Goal: Communication & Community: Answer question/provide support

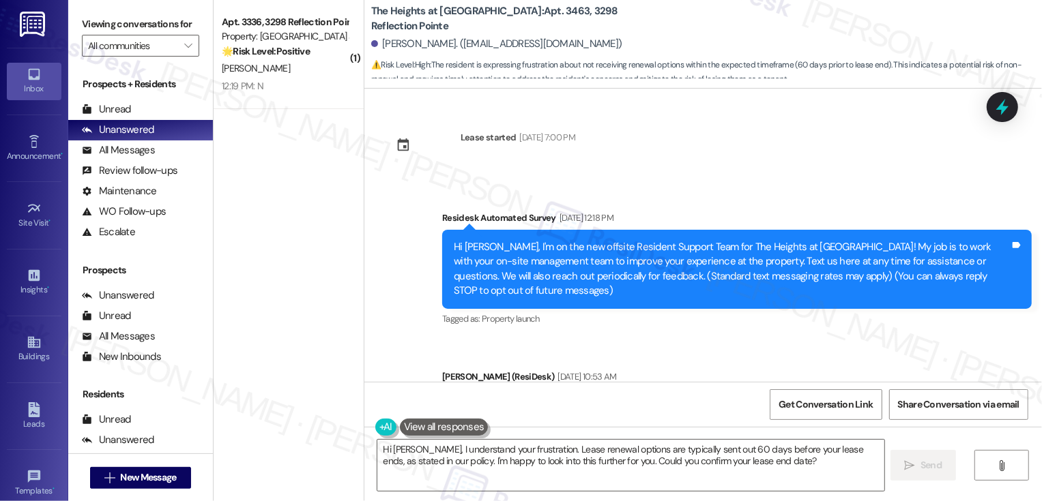
scroll to position [1111, 0]
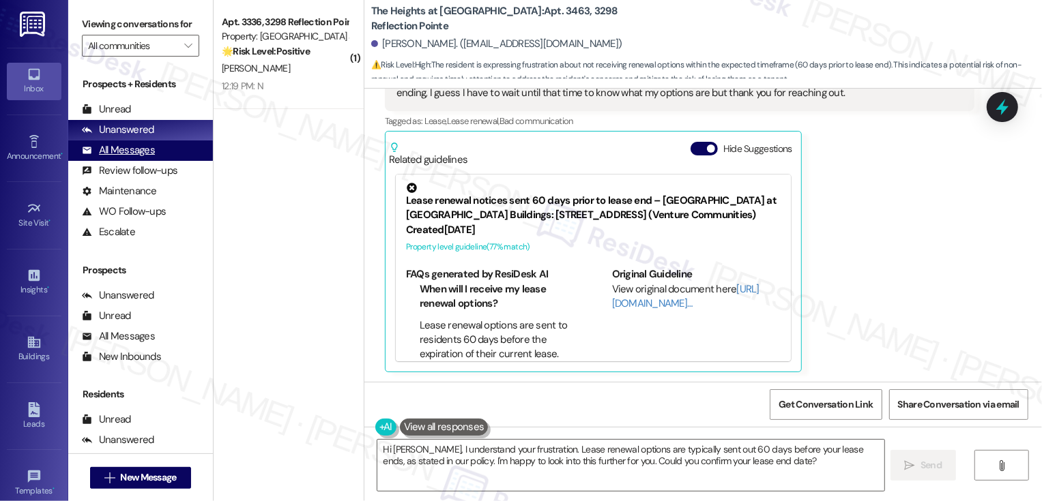
click at [143, 161] on div "All Messages (undefined)" at bounding box center [140, 151] width 145 height 20
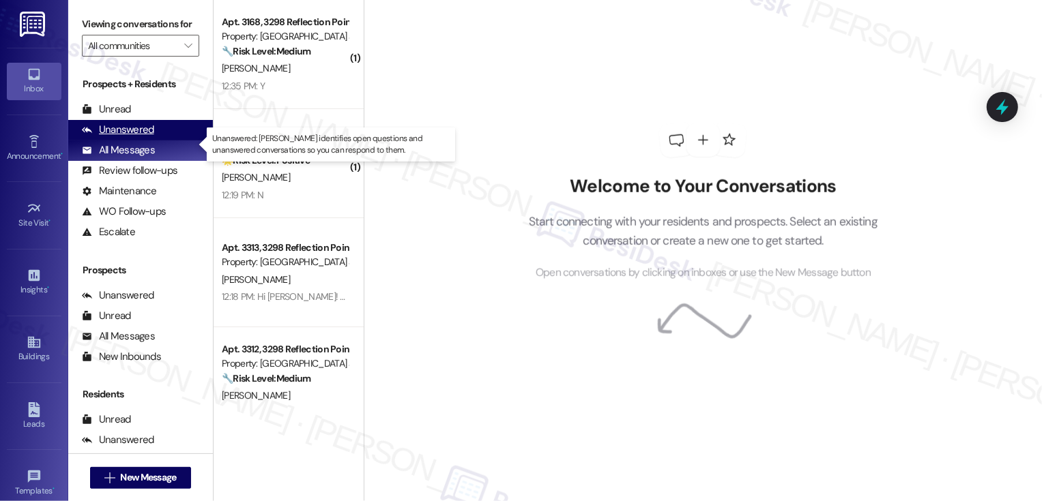
click at [145, 137] on div "Unanswered" at bounding box center [118, 130] width 72 height 14
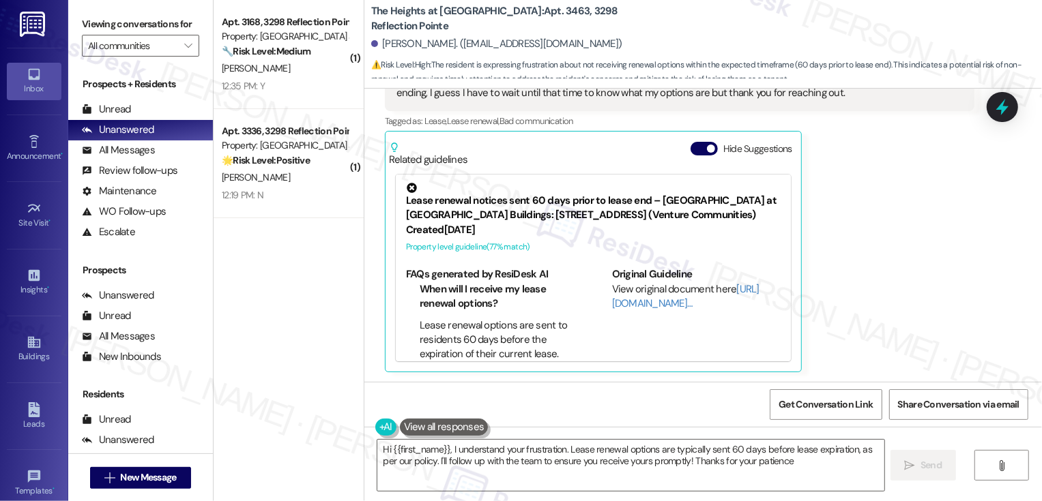
type textarea "Hi {{first_name}}, I understand your frustration. Lease renewal options are typ…"
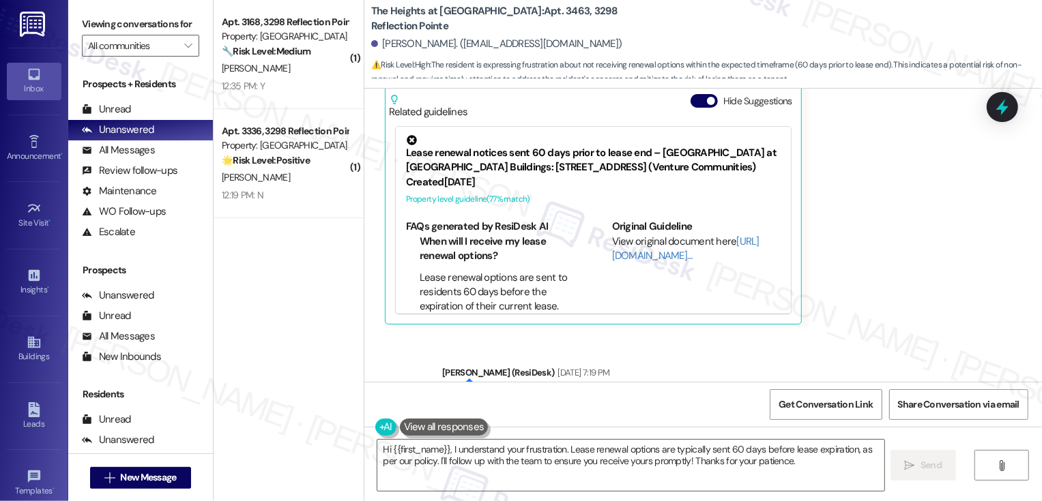
scroll to position [1242, 0]
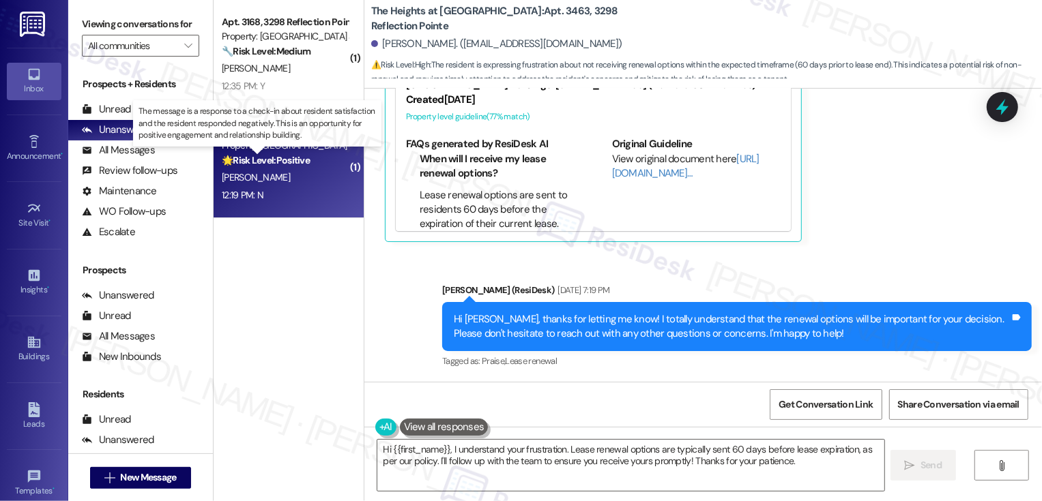
click at [235, 155] on strong "🌟 Risk Level: Positive" at bounding box center [266, 160] width 88 height 12
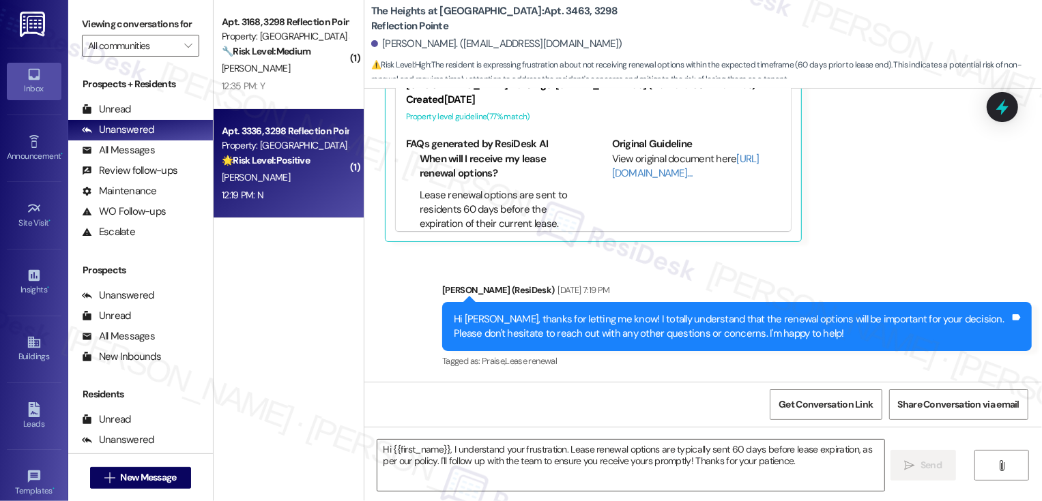
type textarea "Fetching suggested responses. Please feel free to read through the conversation…"
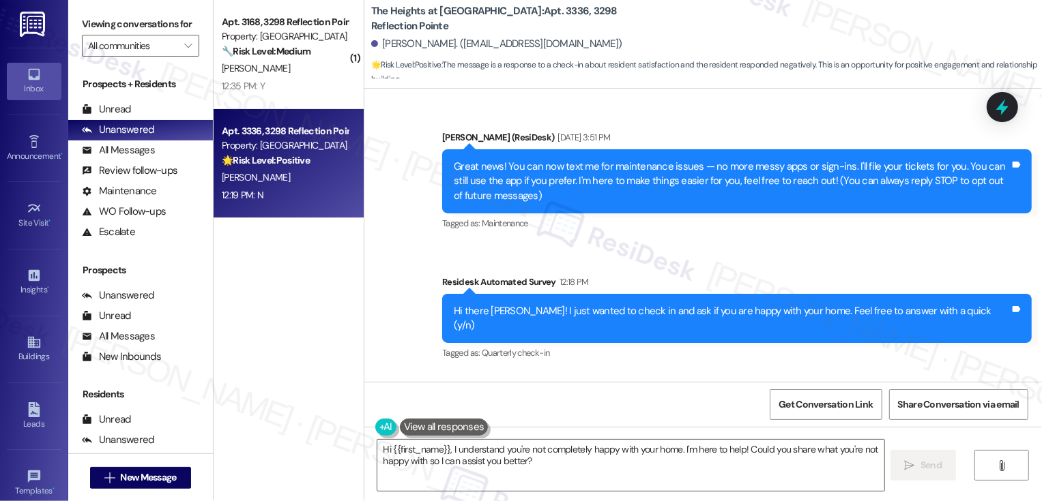
scroll to position [173, 0]
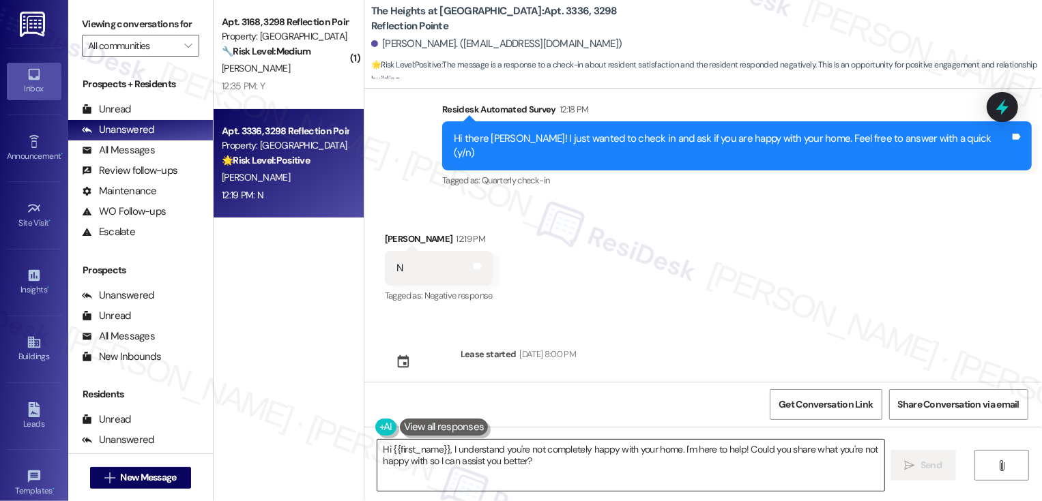
click at [445, 447] on textarea "Hi {{first_name}}, I understand you're not completely happy with your home. I'm…" at bounding box center [630, 465] width 507 height 51
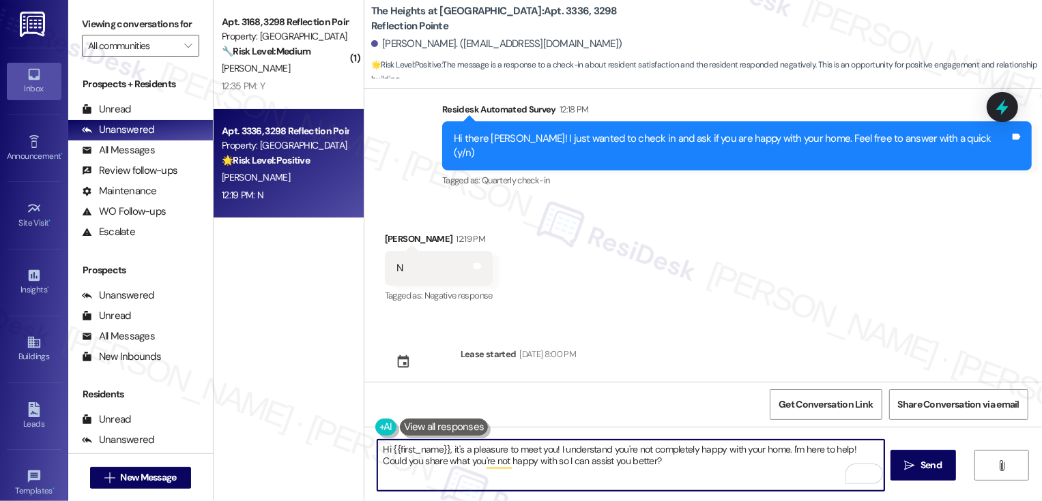
click at [844, 448] on textarea "Hi {{first_name}}, it's a pleasure to meet you! I understand you're not complet…" at bounding box center [630, 465] width 507 height 51
type textarea "Hi {{first_name}}, it's a pleasure to meet you! I understand you're not complet…"
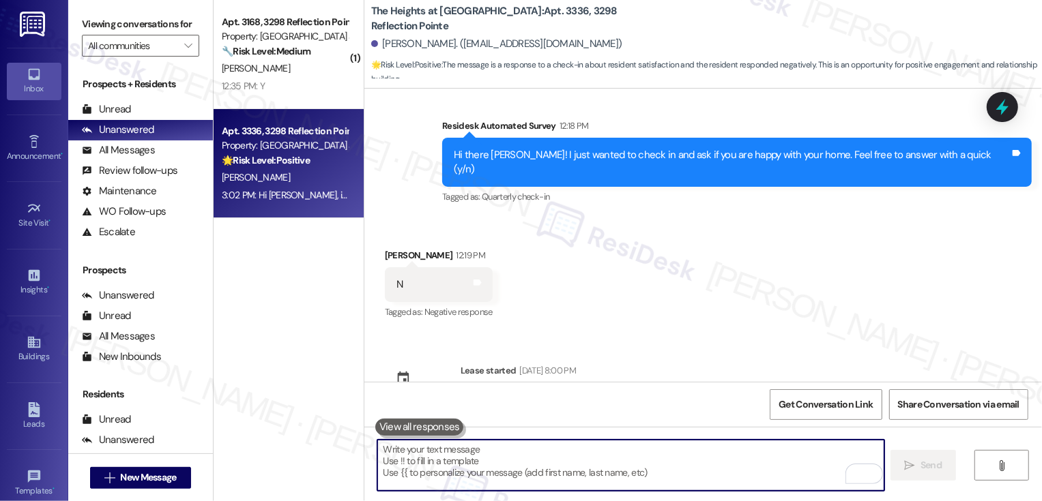
scroll to position [282, 0]
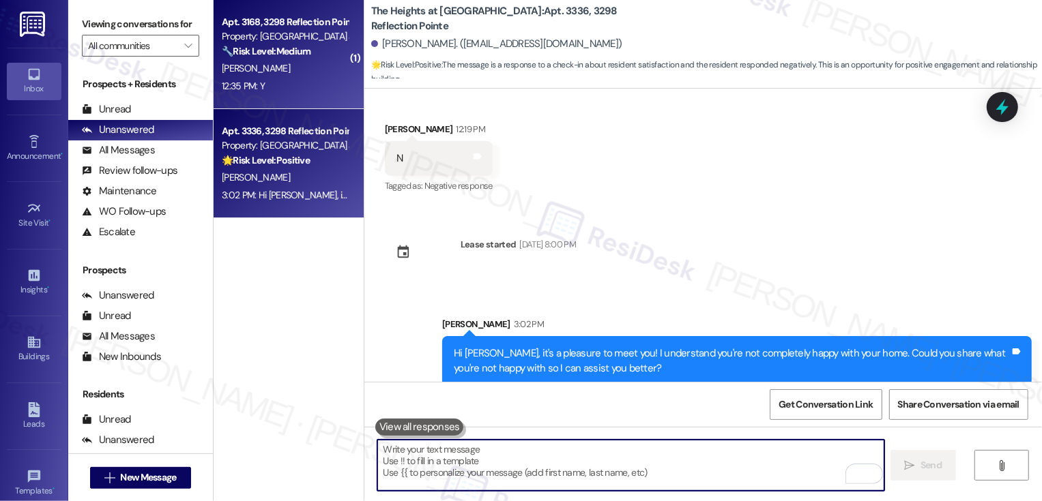
click at [302, 75] on div "[PERSON_NAME]" at bounding box center [284, 68] width 129 height 17
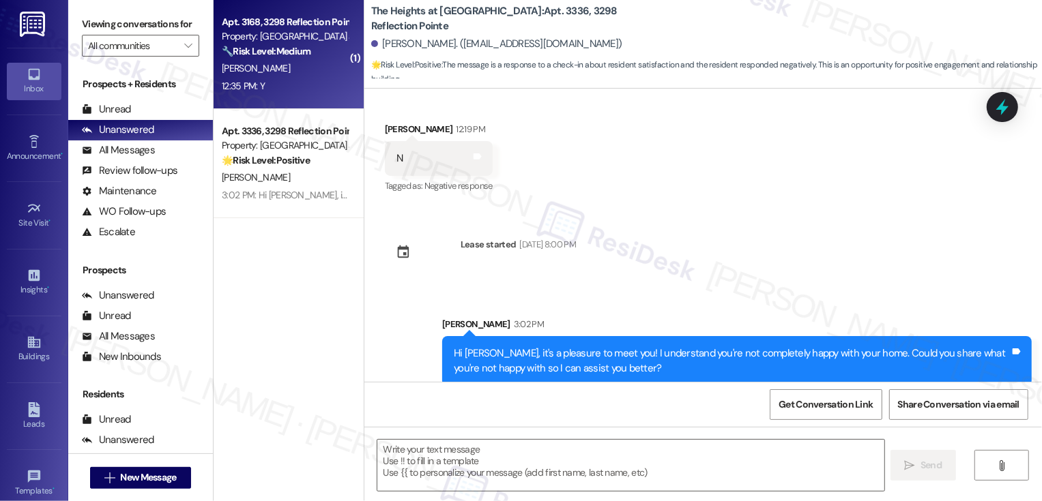
click at [302, 75] on div "[PERSON_NAME]" at bounding box center [284, 68] width 129 height 17
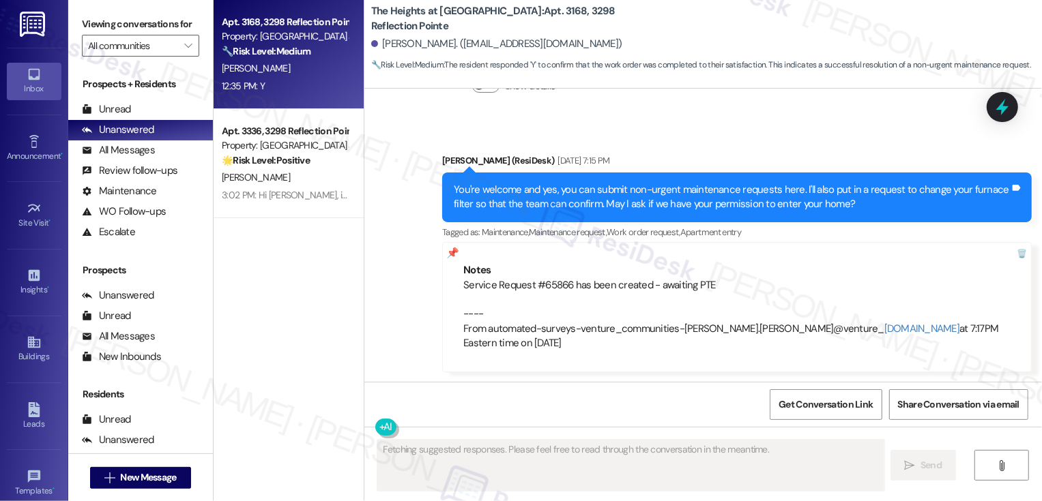
scroll to position [2186, 0]
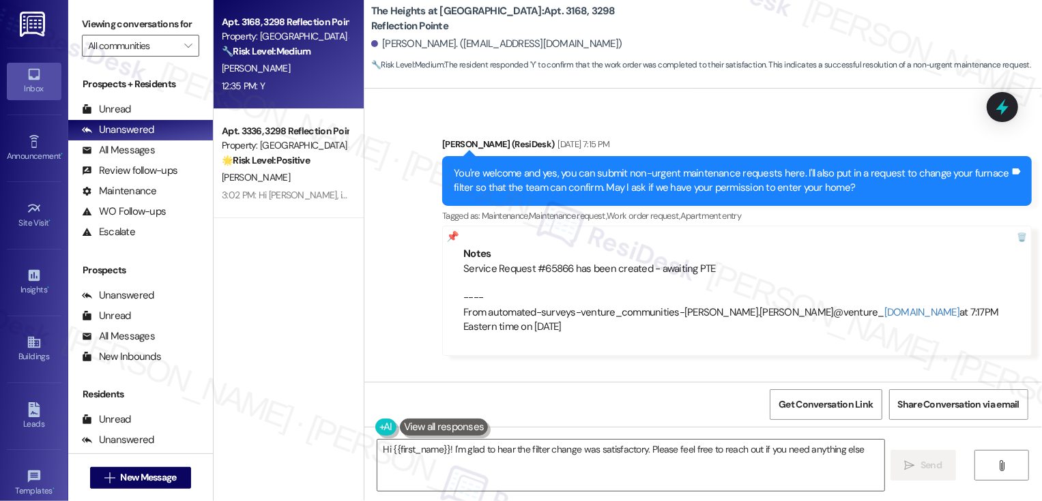
type textarea "Hi {{first_name}}! I'm glad to hear the filter change was satisfactory. Please …"
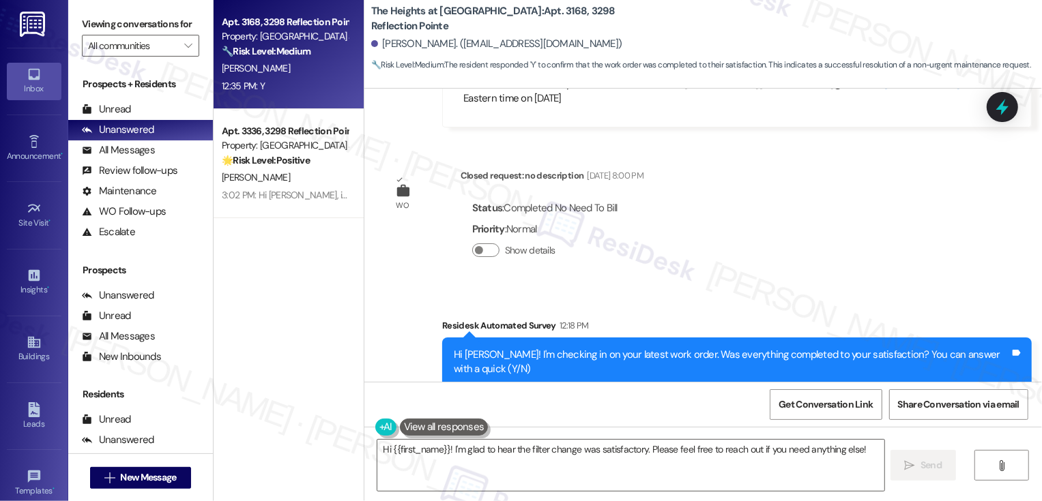
scroll to position [2565, 0]
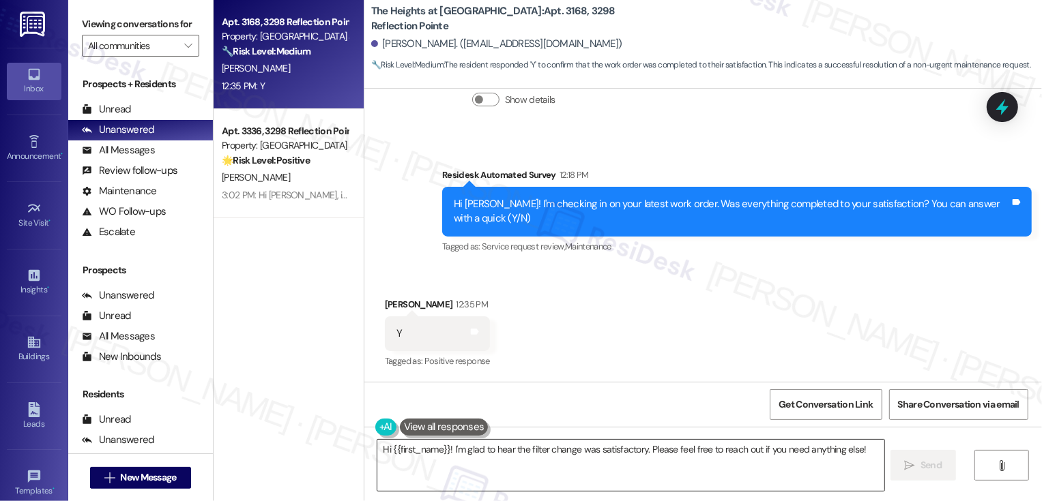
click at [471, 471] on textarea "Hi {{first_name}}! I'm glad to hear the filter change was satisfactory. Please …" at bounding box center [630, 465] width 507 height 51
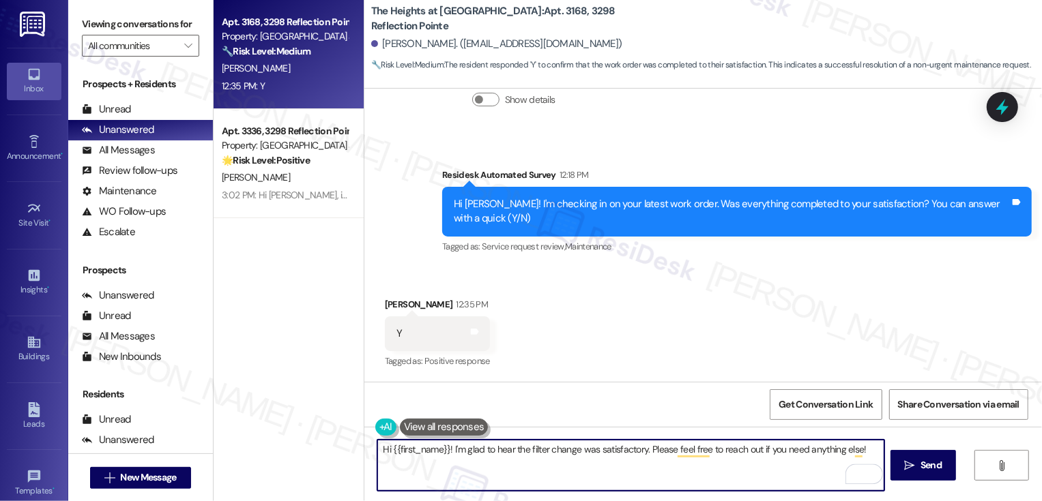
click at [593, 454] on textarea "Hi {{first_name}}! I'm glad to hear the filter change was satisfactory. Please …" at bounding box center [630, 465] width 507 height 51
click at [497, 465] on textarea "Hi {{first_name}}! I'm glad to hear the filter change was satisfactory. Please …" at bounding box center [630, 465] width 507 height 51
click at [570, 449] on textarea "Hi {{first_name}}! I'm glad to hear the filter change was satisfactory. Please …" at bounding box center [630, 465] width 507 height 51
click at [643, 447] on textarea "Hi {{first_name}}! I'm glad to hear the filter change was satisfactory. Please …" at bounding box center [630, 465] width 507 height 51
click at [722, 454] on textarea "Hi {{first_name}}! I'm glad to hear the filter change was satisfactory. Please …" at bounding box center [630, 465] width 507 height 51
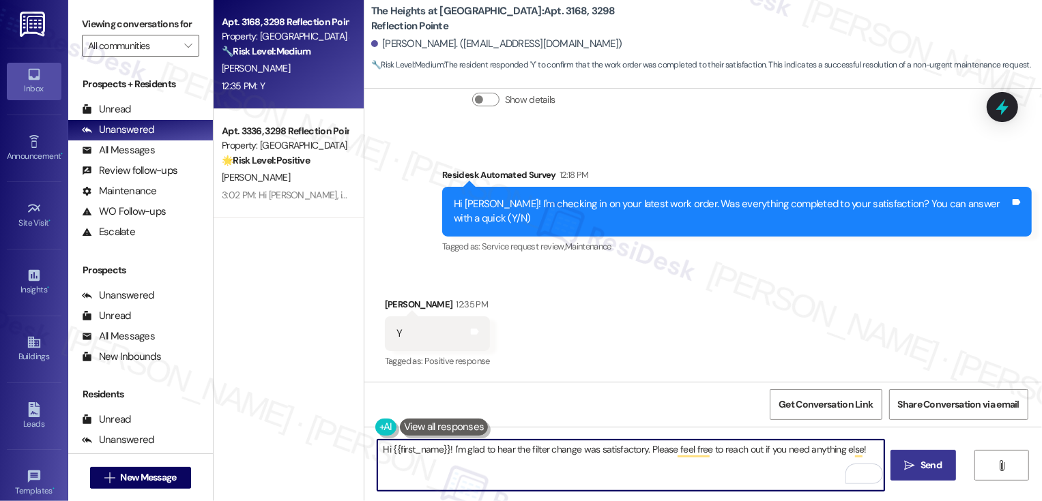
click at [940, 470] on span "Send" at bounding box center [930, 465] width 21 height 14
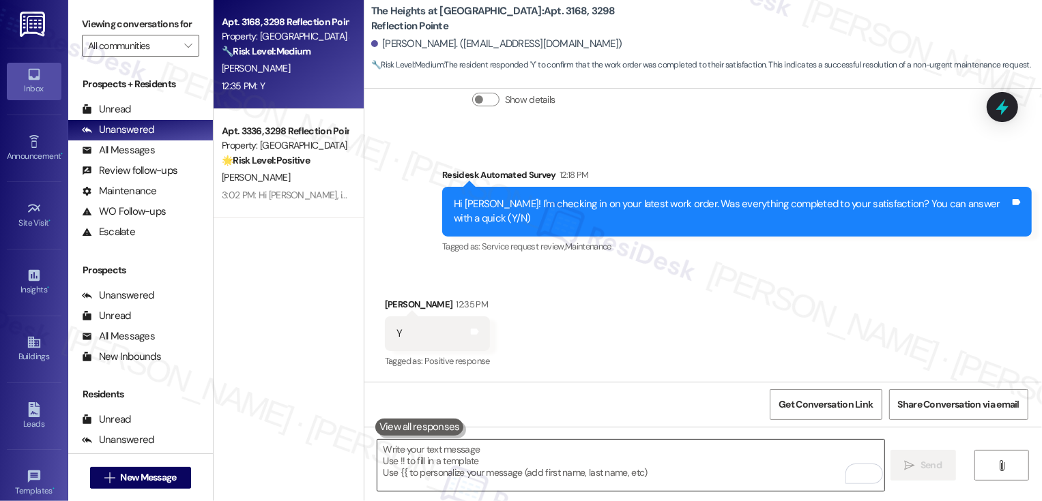
scroll to position [2564, 0]
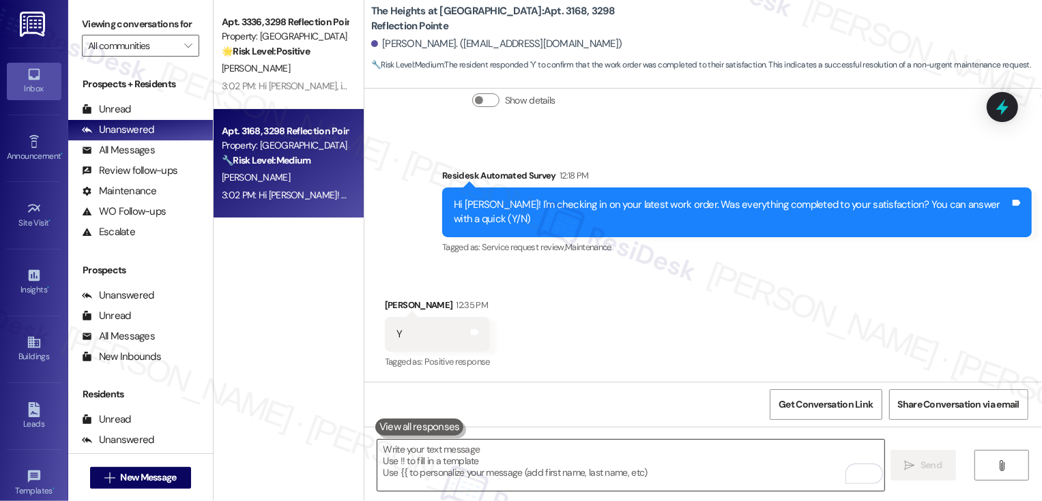
click at [632, 469] on textarea "To enrich screen reader interactions, please activate Accessibility in Grammarl…" at bounding box center [630, 465] width 507 height 51
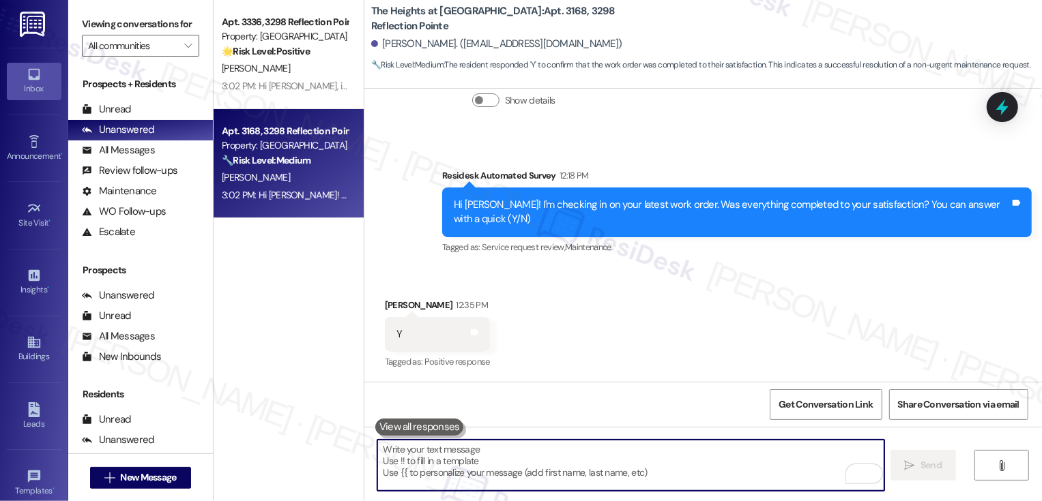
paste textarea "If you haven't had a chance to leave us a review on Google yet, we would be so …"
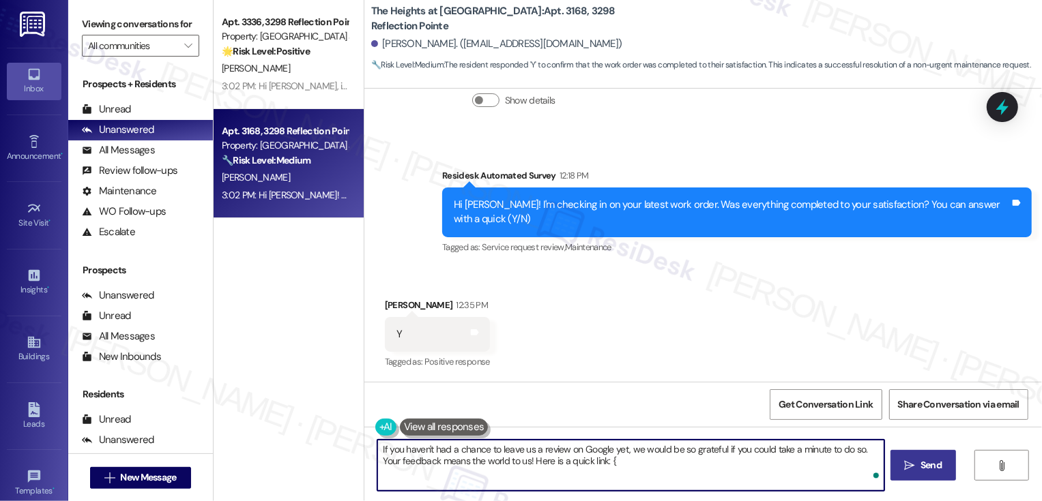
type textarea "If you haven't had a chance to leave us a review on Google yet, we would be so …"
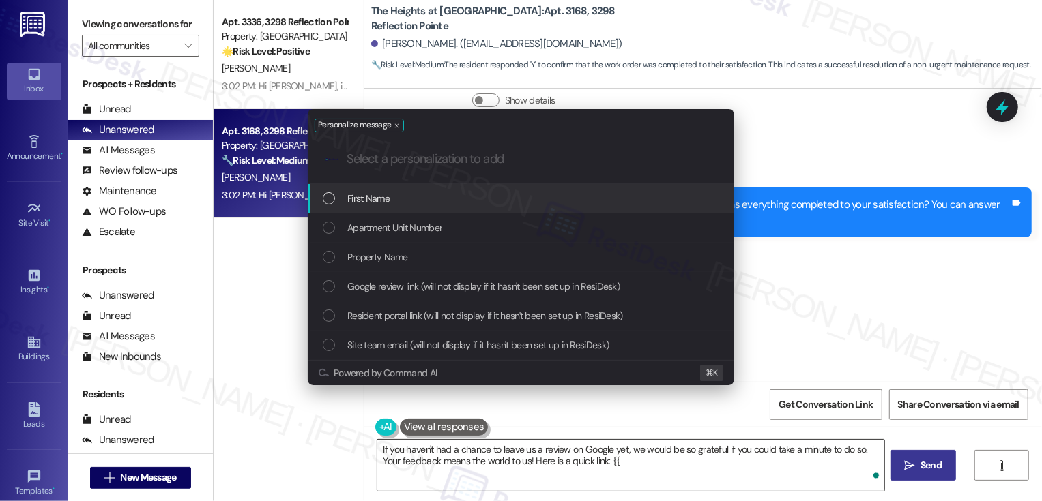
type input "g"
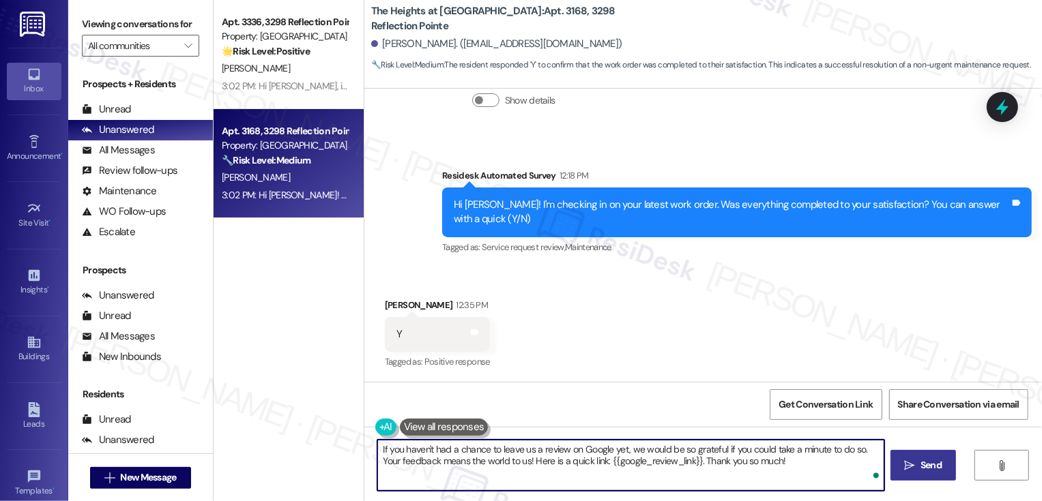
type textarea "If you haven't had a chance to leave us a review on Google yet, we would be so …"
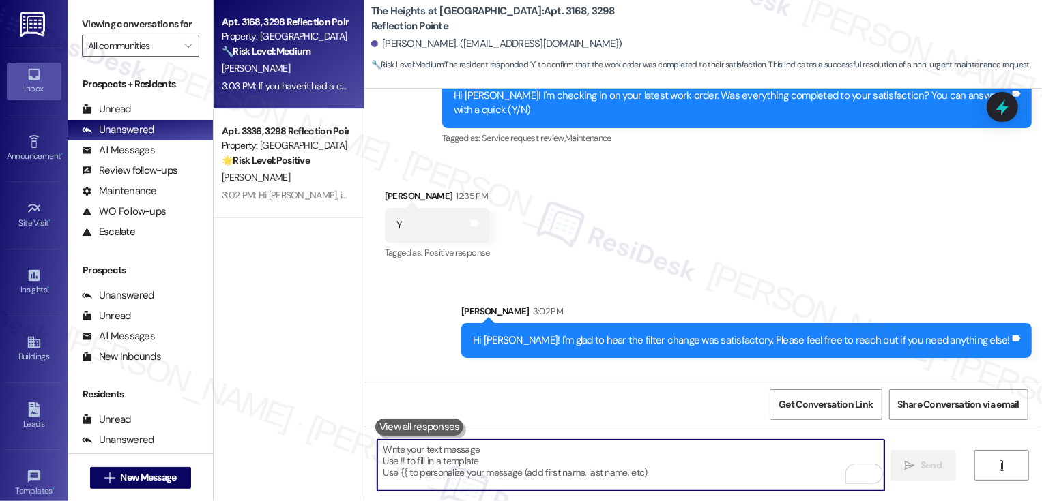
scroll to position [2770, 0]
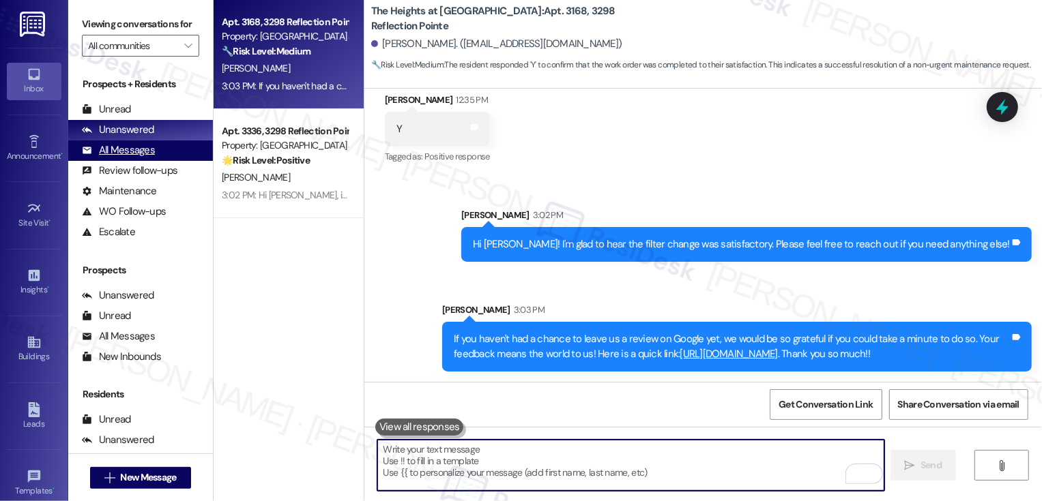
click at [121, 158] on div "All Messages" at bounding box center [118, 150] width 73 height 14
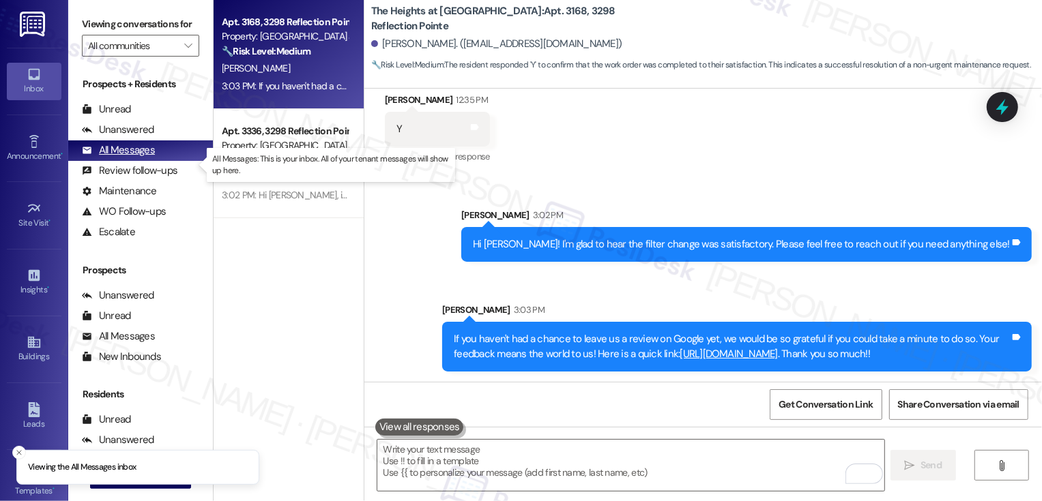
click at [121, 158] on div "All Messages" at bounding box center [118, 150] width 73 height 14
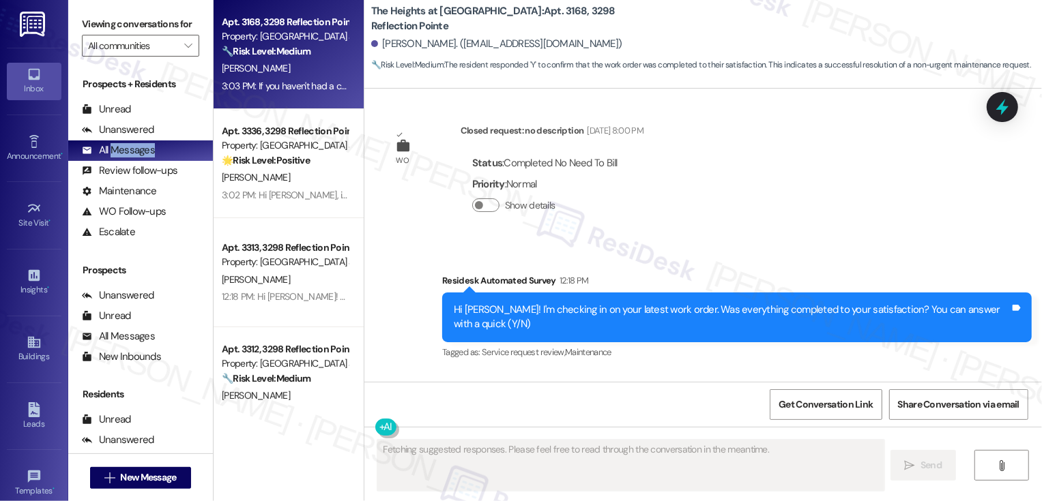
scroll to position [2564, 0]
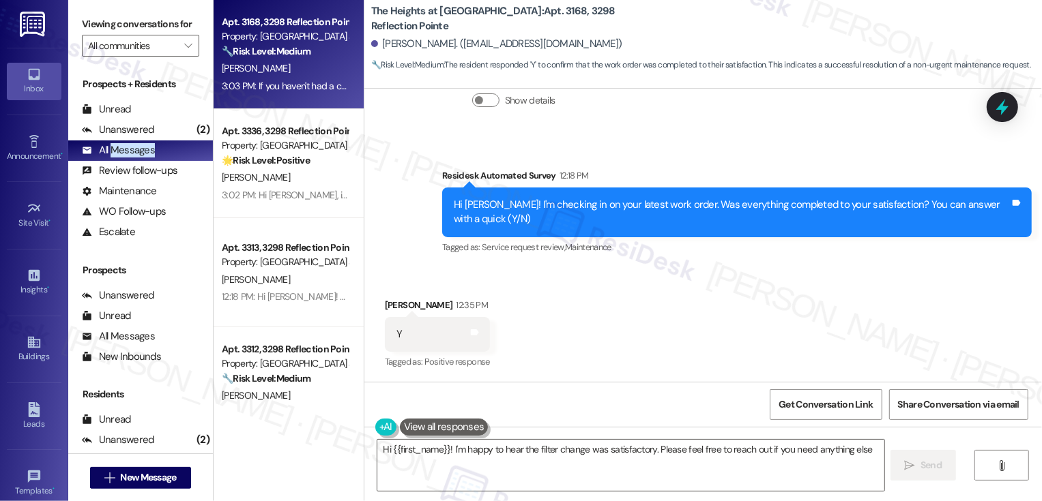
type textarea "Hi {{first_name}}! I'm happy to hear the filter change was satisfactory. Please…"
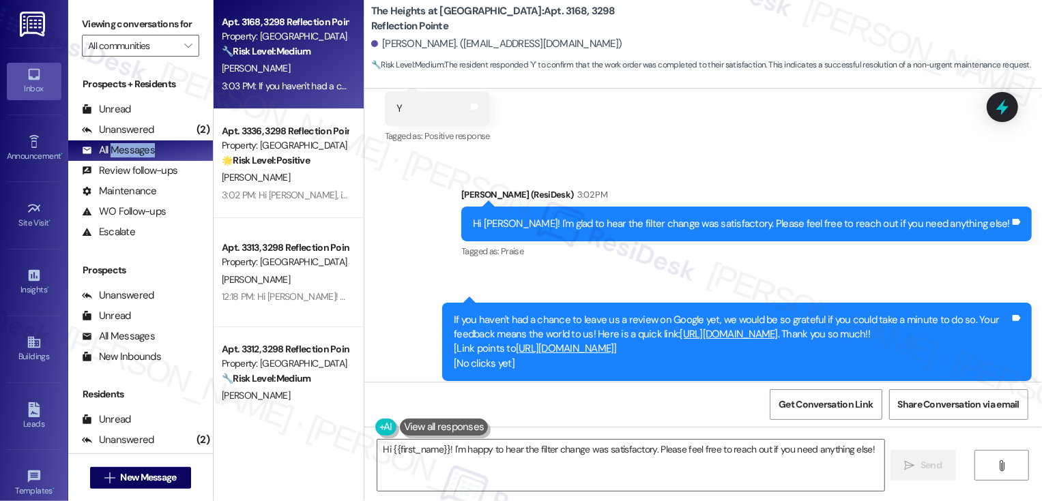
scroll to position [2820, 0]
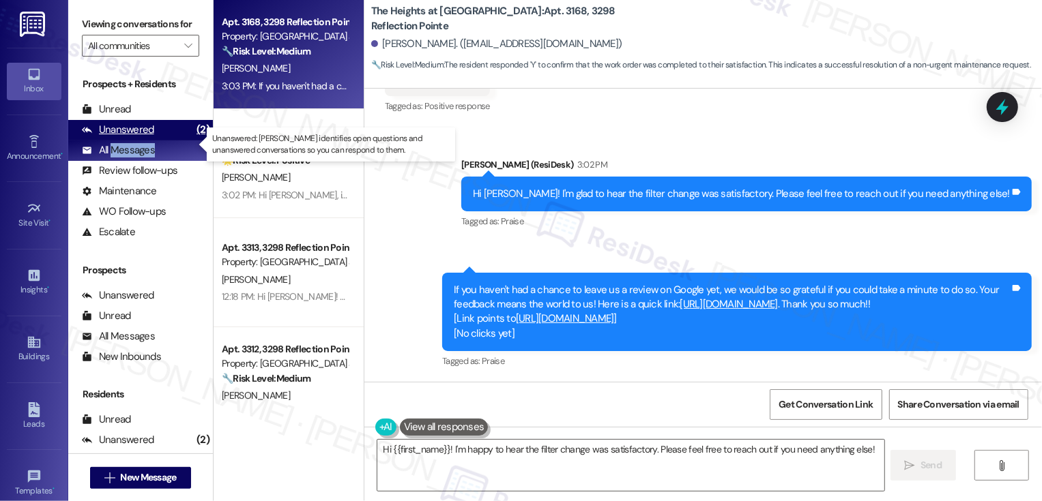
click at [156, 141] on div "Unanswered (2)" at bounding box center [140, 130] width 145 height 20
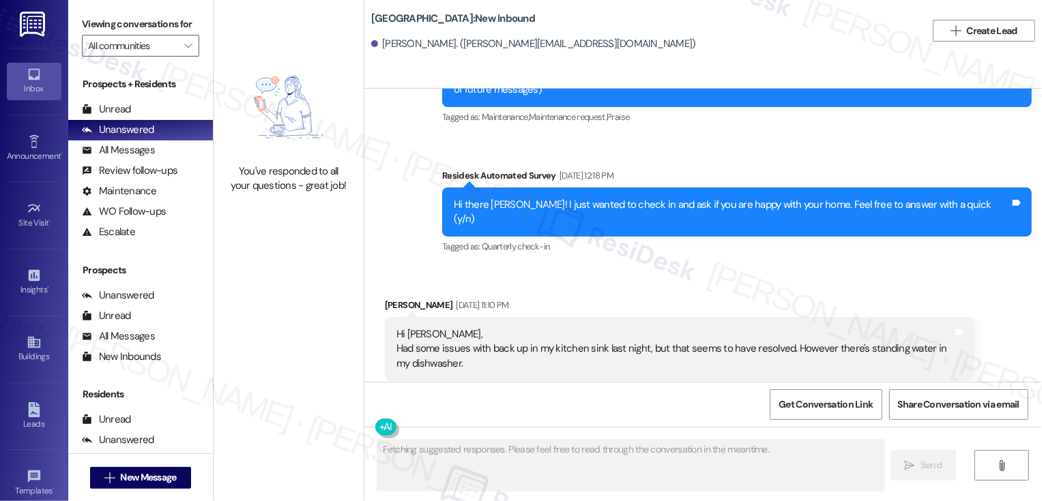
scroll to position [121, 0]
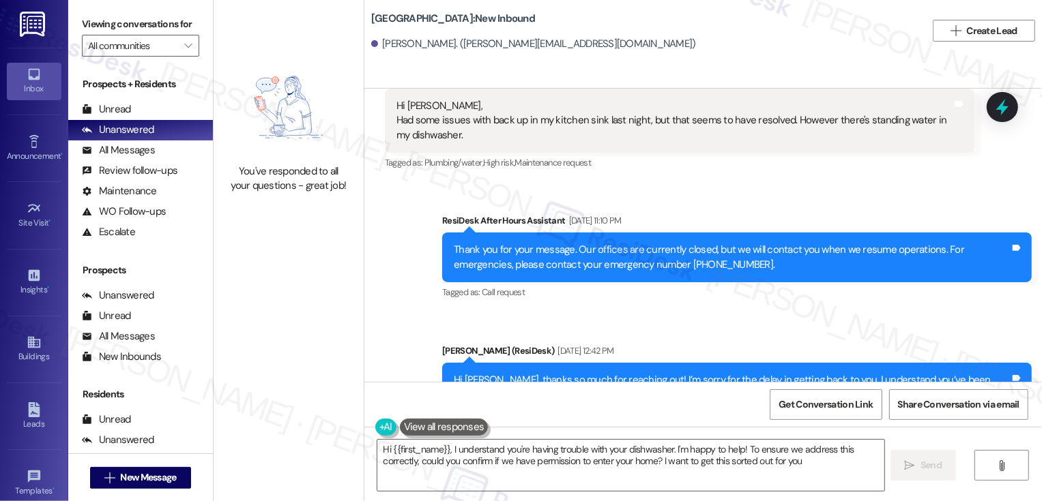
type textarea "Hi {{first_name}}, I understand you're having trouble with your dishwasher. I'm…"
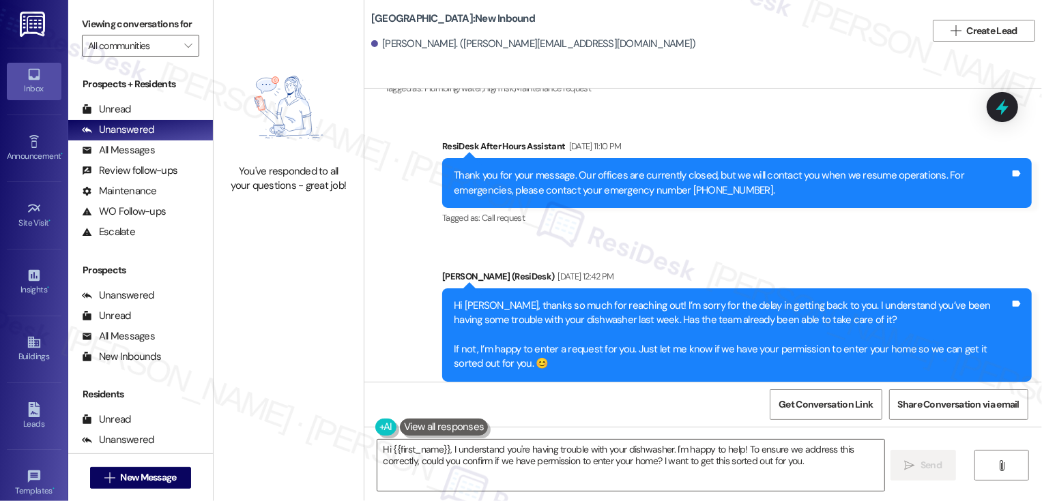
scroll to position [425, 0]
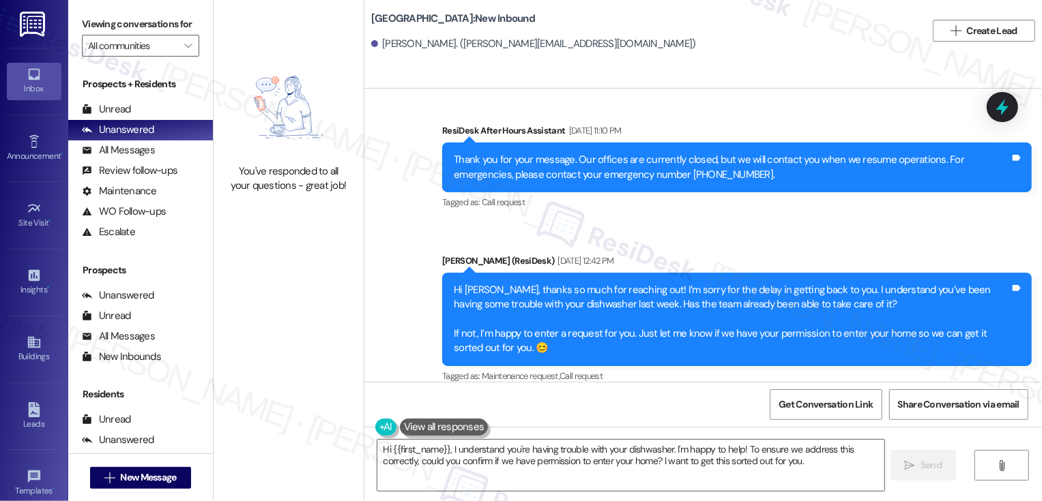
click at [375, 158] on div "Sent via SMS ResiDesk After Hours Assistant [DATE] 11:10 PM Thank you for your …" at bounding box center [702, 245] width 677 height 304
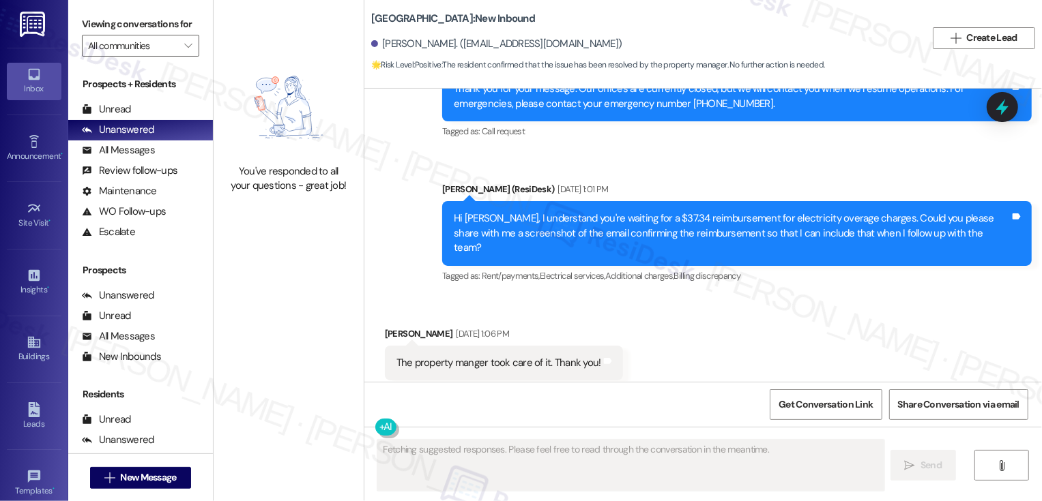
scroll to position [1654, 0]
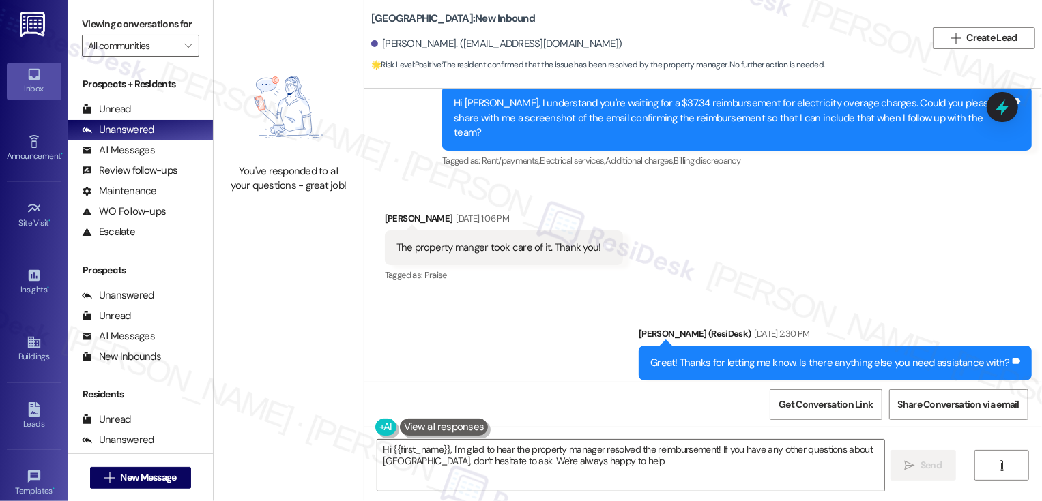
type textarea "Hi {{first_name}}, I'm glad to hear the property manager resolved the reimburse…"
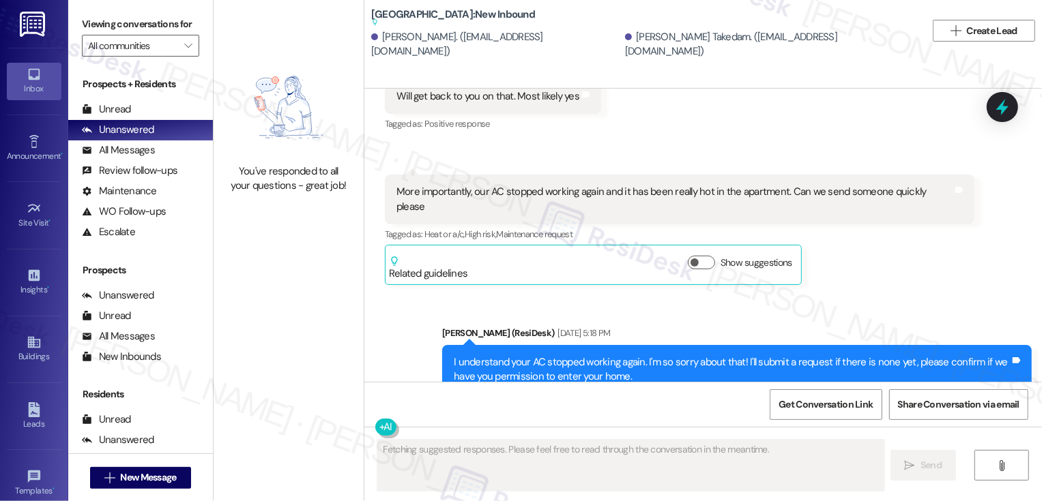
scroll to position [791, 0]
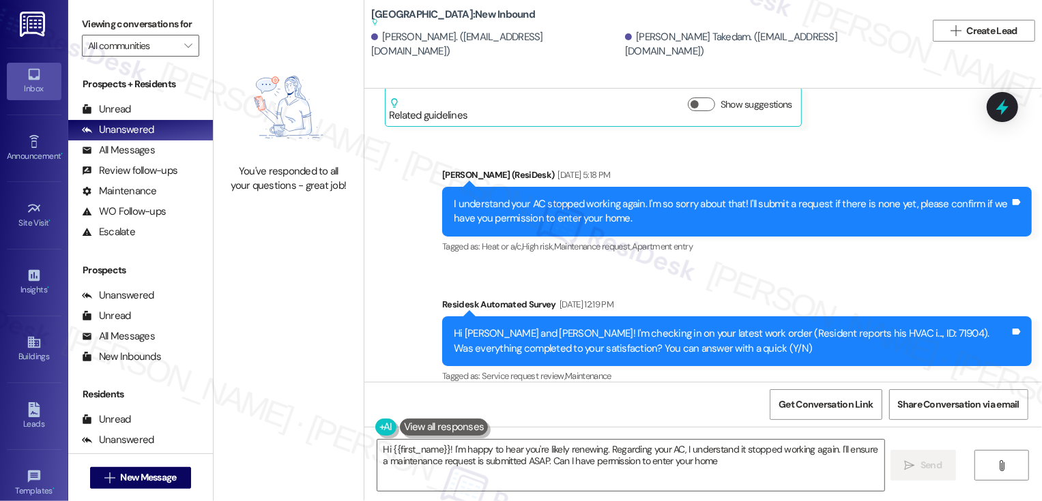
type textarea "Hi {{first_name}}! I'm happy to hear you're likely renewing. Regarding your AC,…"
